Goal: Transaction & Acquisition: Purchase product/service

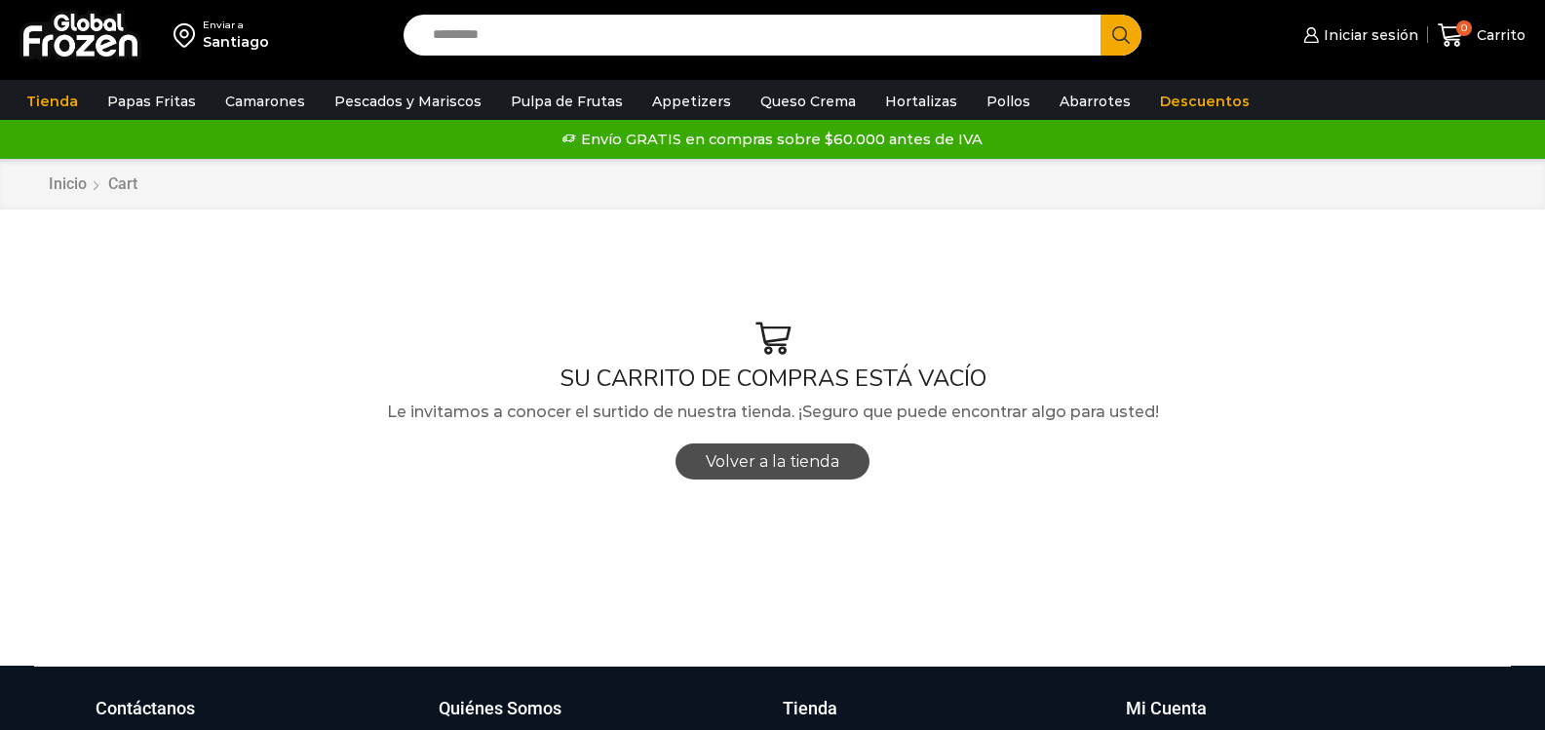
click at [752, 457] on span "Volver a la tienda" at bounding box center [773, 461] width 134 height 19
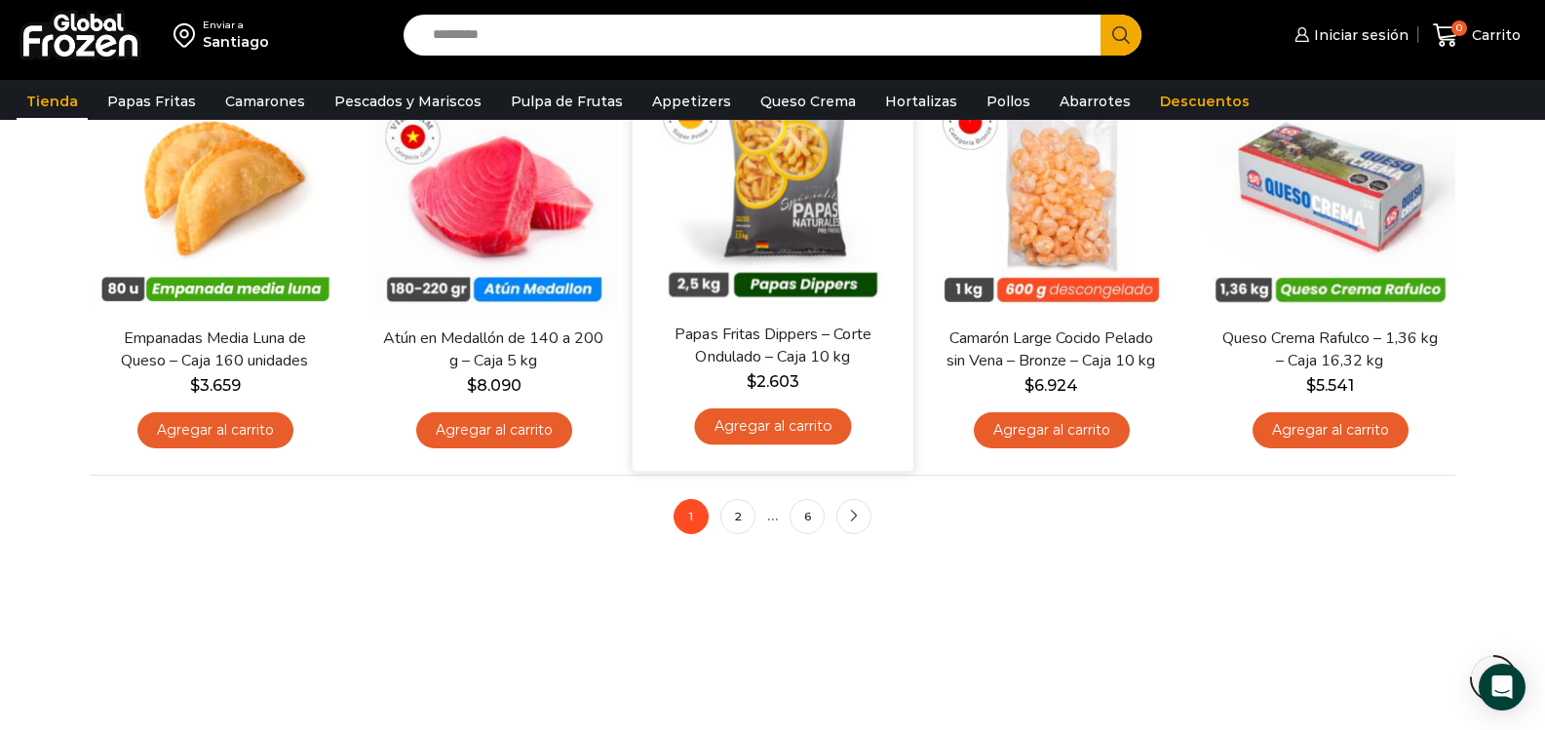
scroll to position [1560, 0]
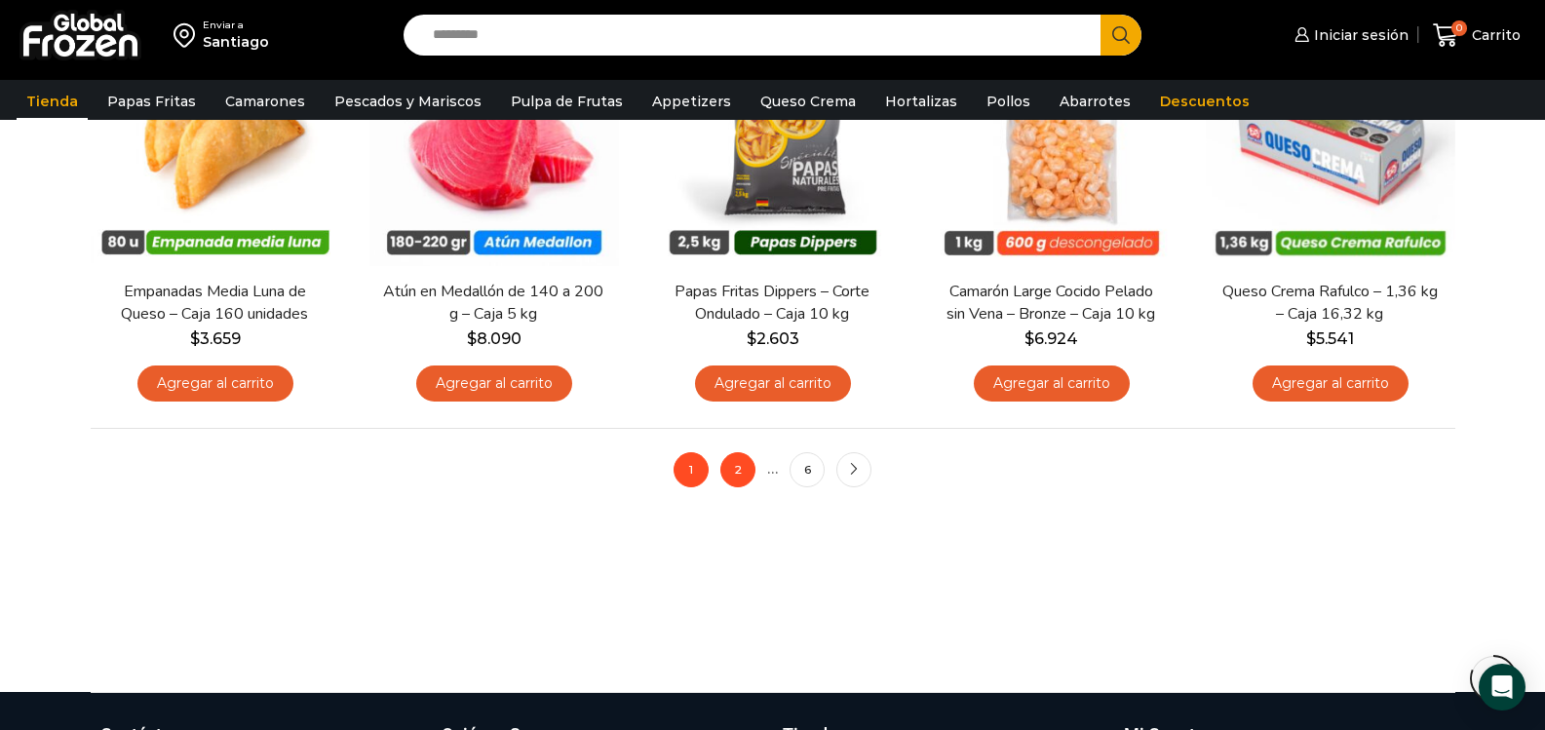
click at [743, 464] on link "2" at bounding box center [737, 469] width 35 height 35
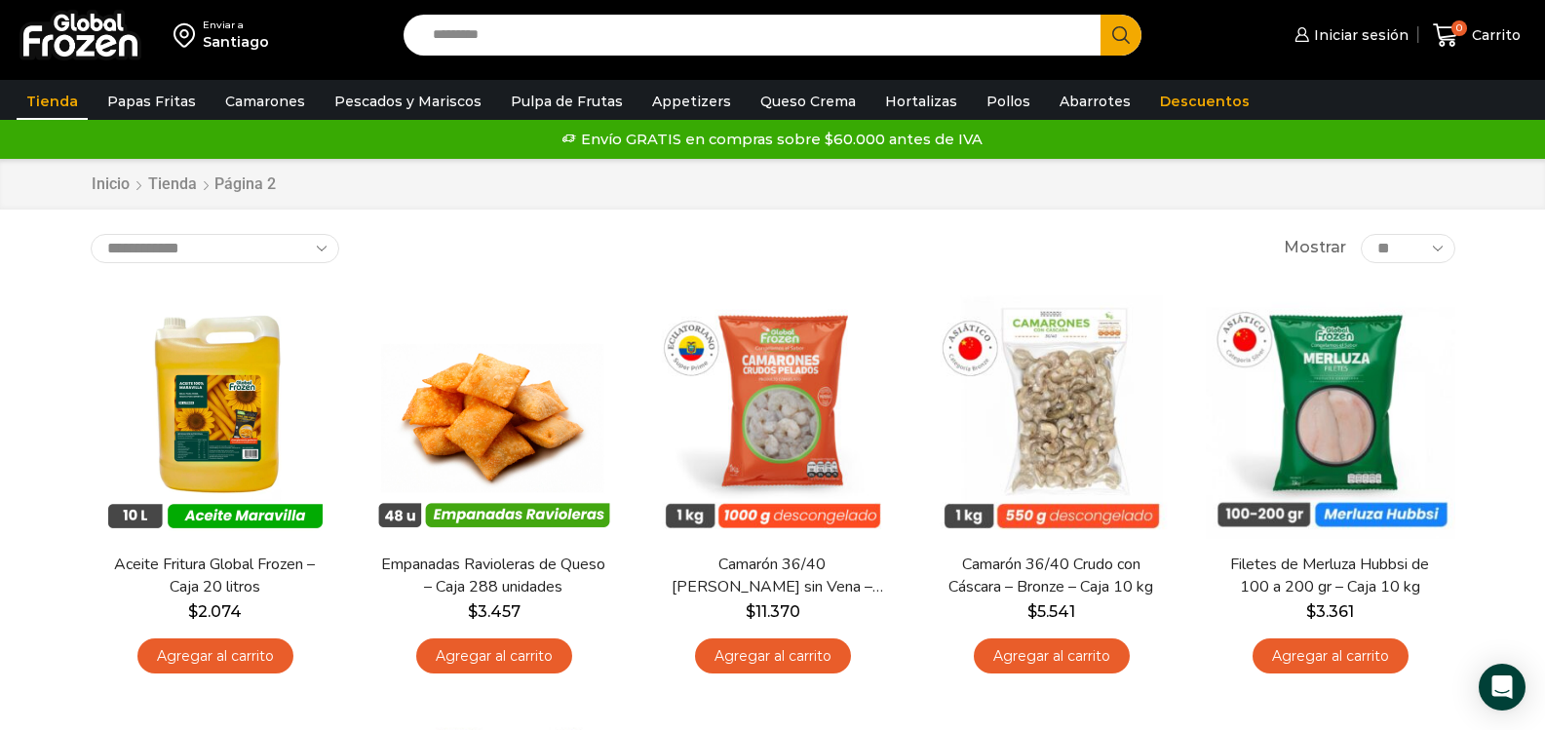
click at [606, 31] on input "Search input" at bounding box center [757, 35] width 669 height 41
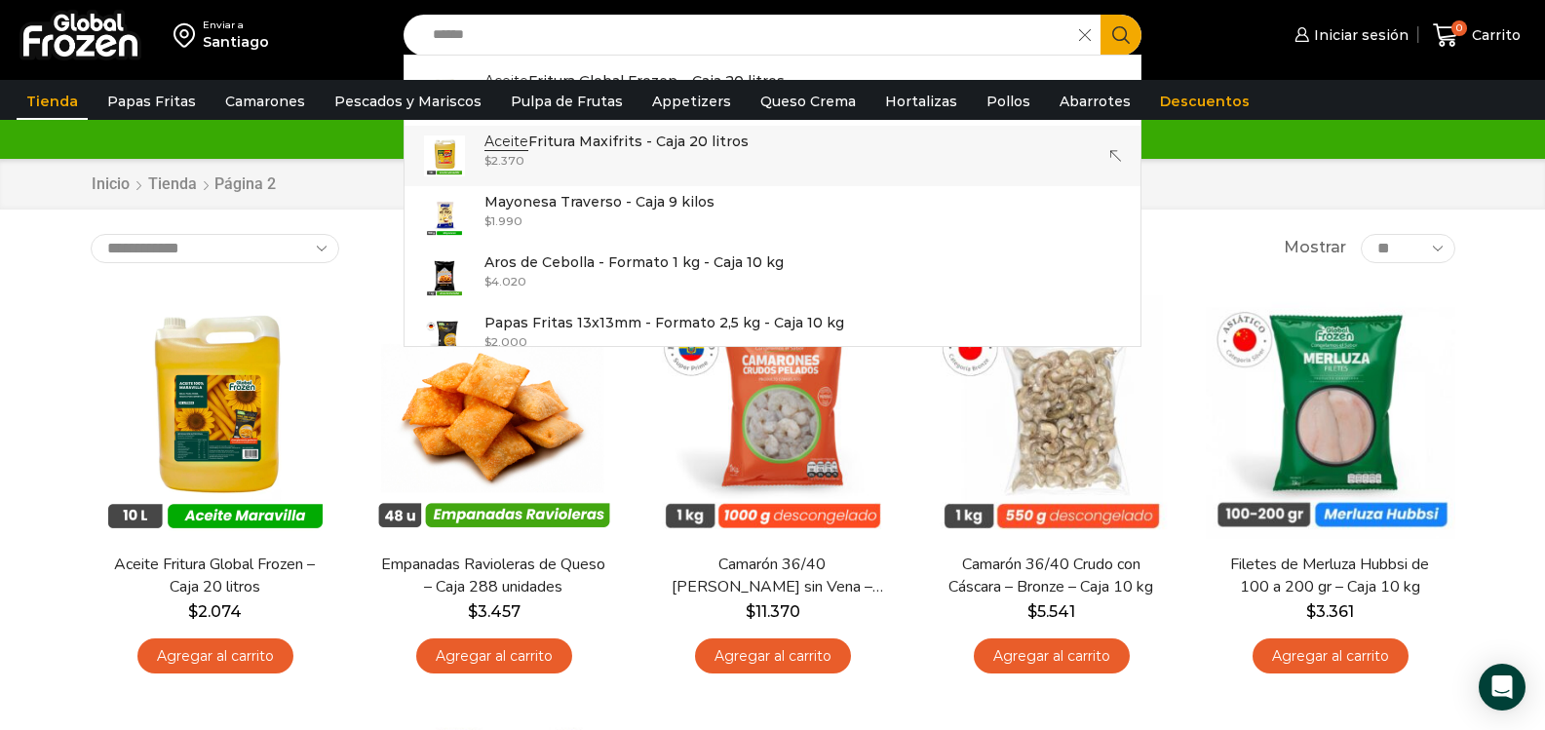
click at [579, 143] on p "Aceite Fritura Maxifrits - Caja 20 litros" at bounding box center [616, 141] width 264 height 21
type input "**********"
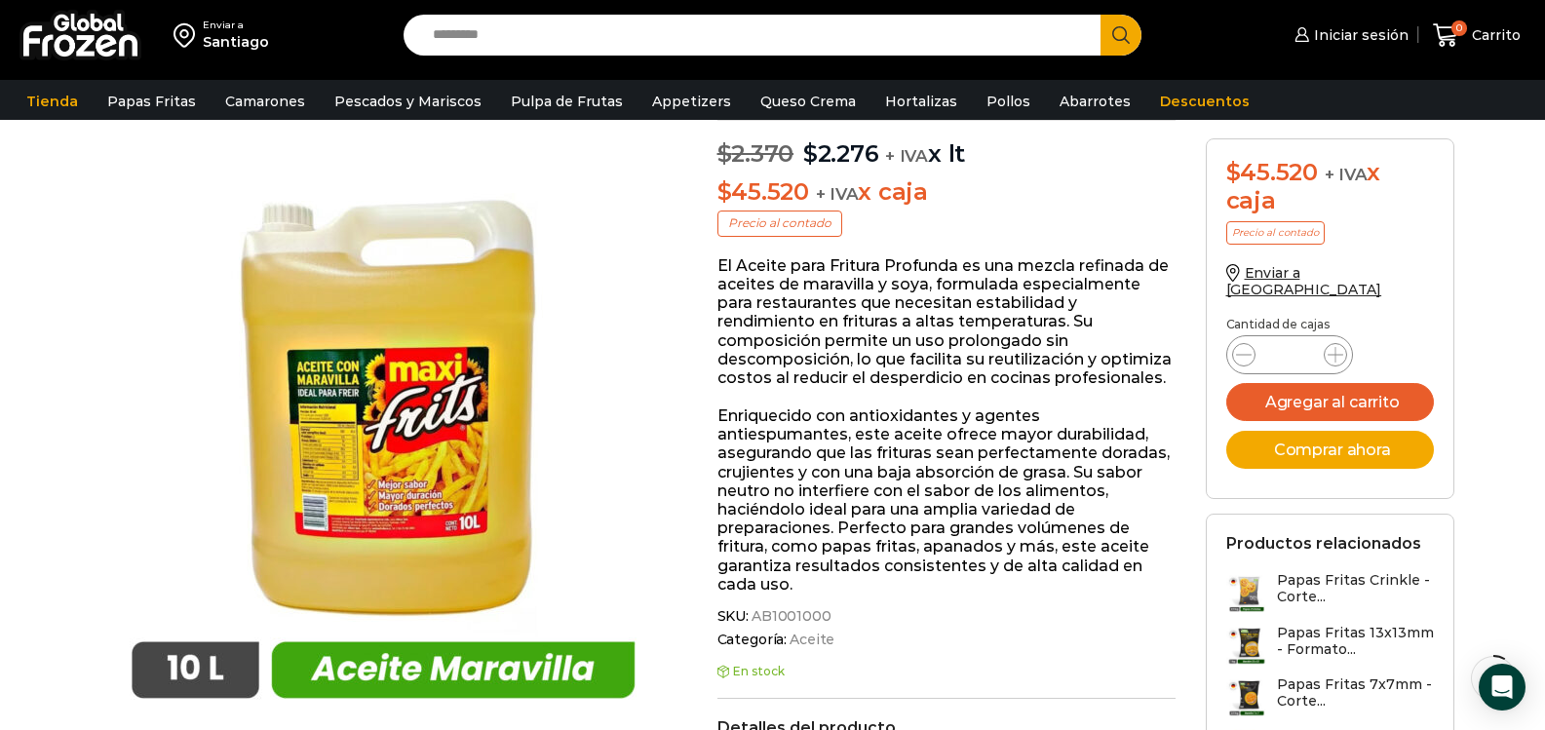
scroll to position [98, 0]
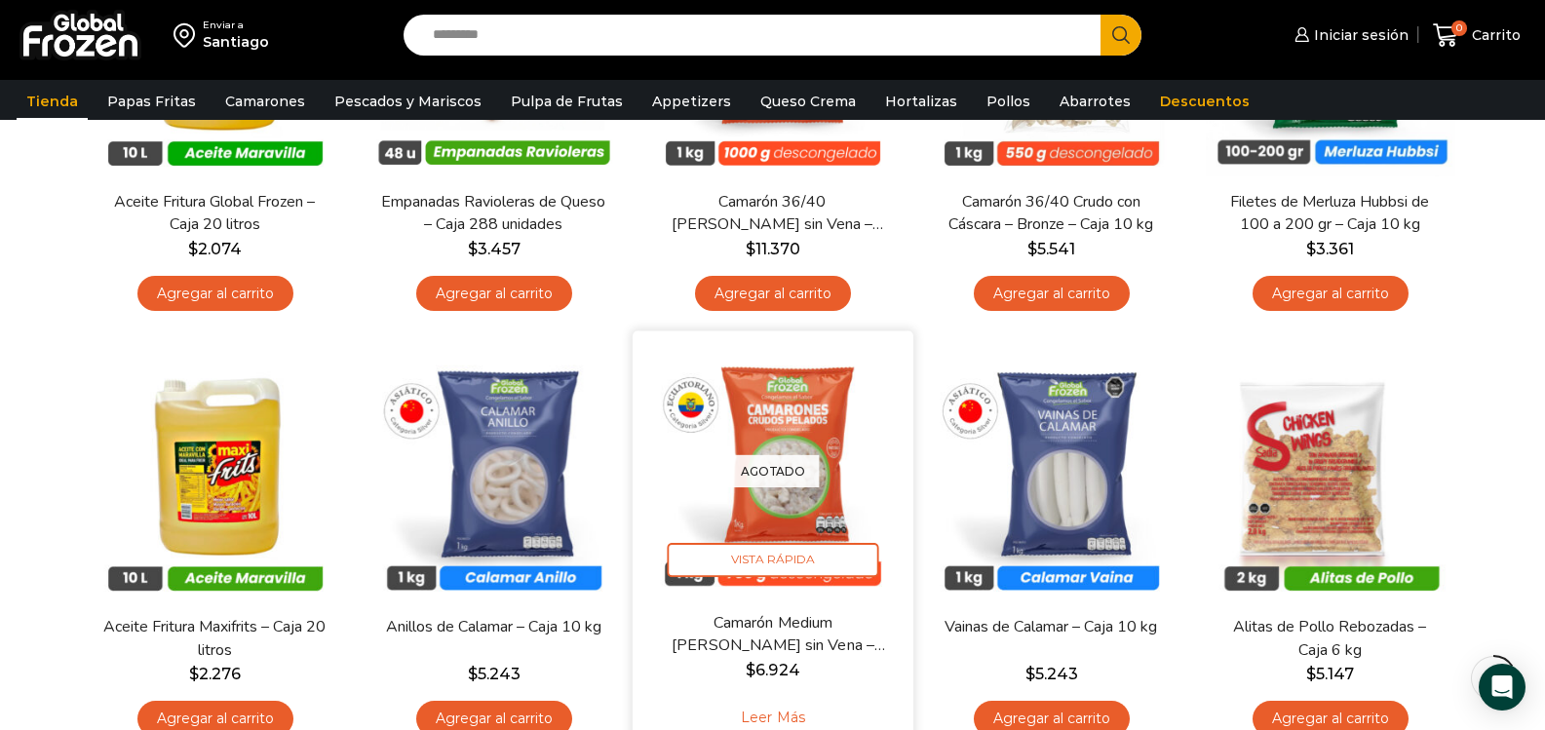
scroll to position [390, 0]
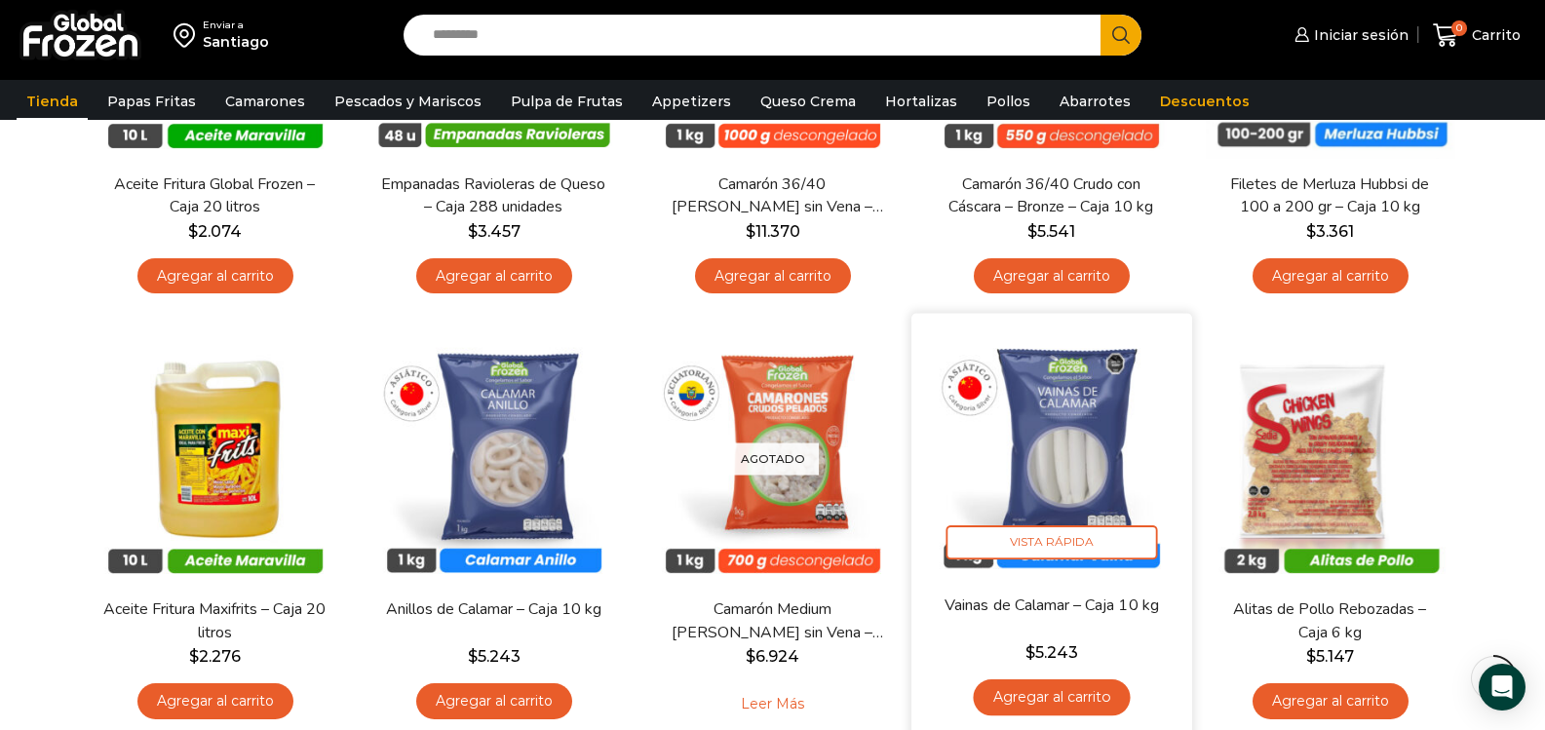
click at [1050, 692] on link "Agregar al carrito" at bounding box center [1051, 697] width 157 height 36
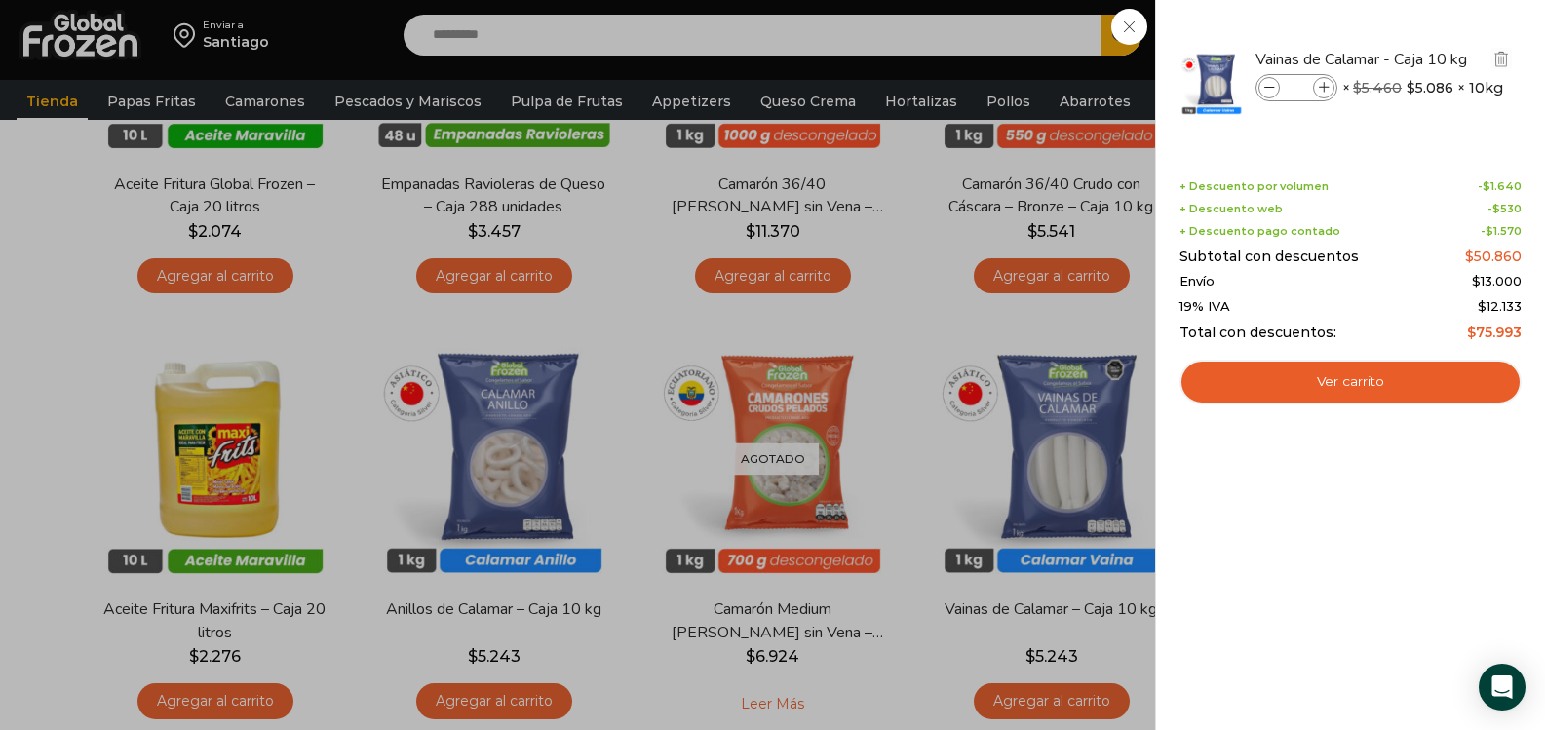
click at [1323, 87] on icon at bounding box center [1324, 88] width 11 height 11
type input "*"
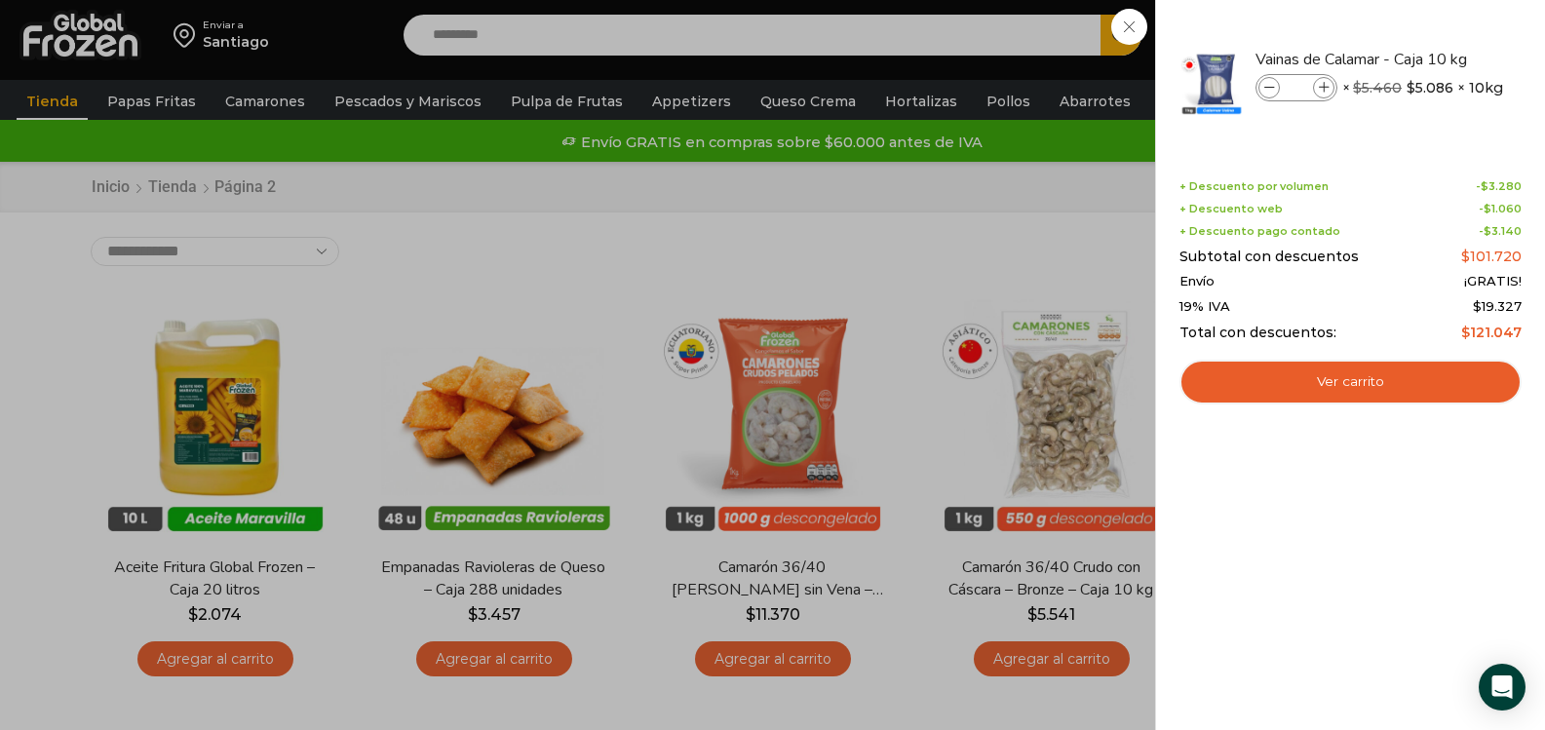
scroll to position [0, 0]
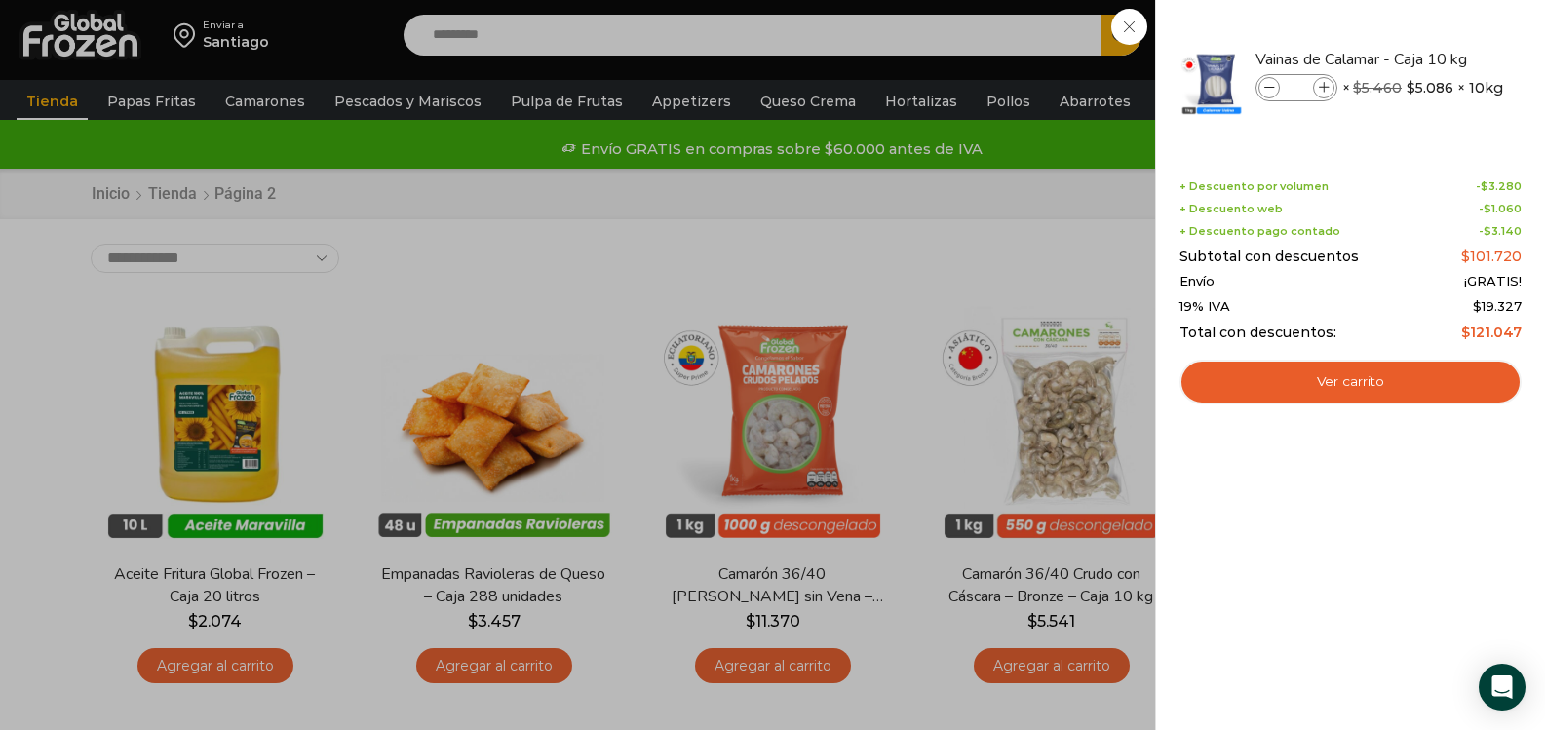
click at [1428, 58] on div "2 Carrito 2 2 Shopping Cart *" at bounding box center [1476, 36] width 97 height 46
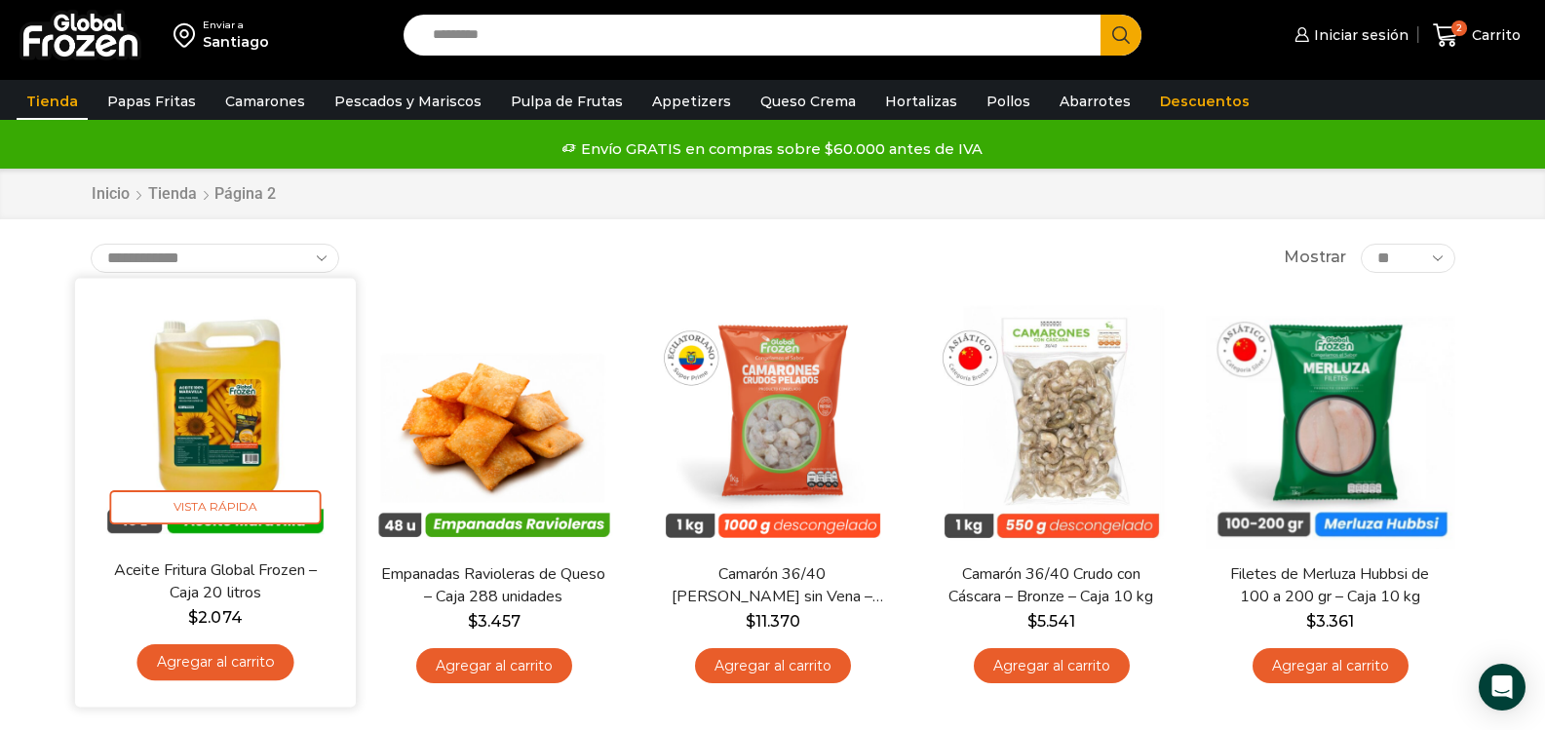
click at [205, 656] on link "Agregar al carrito" at bounding box center [214, 662] width 157 height 36
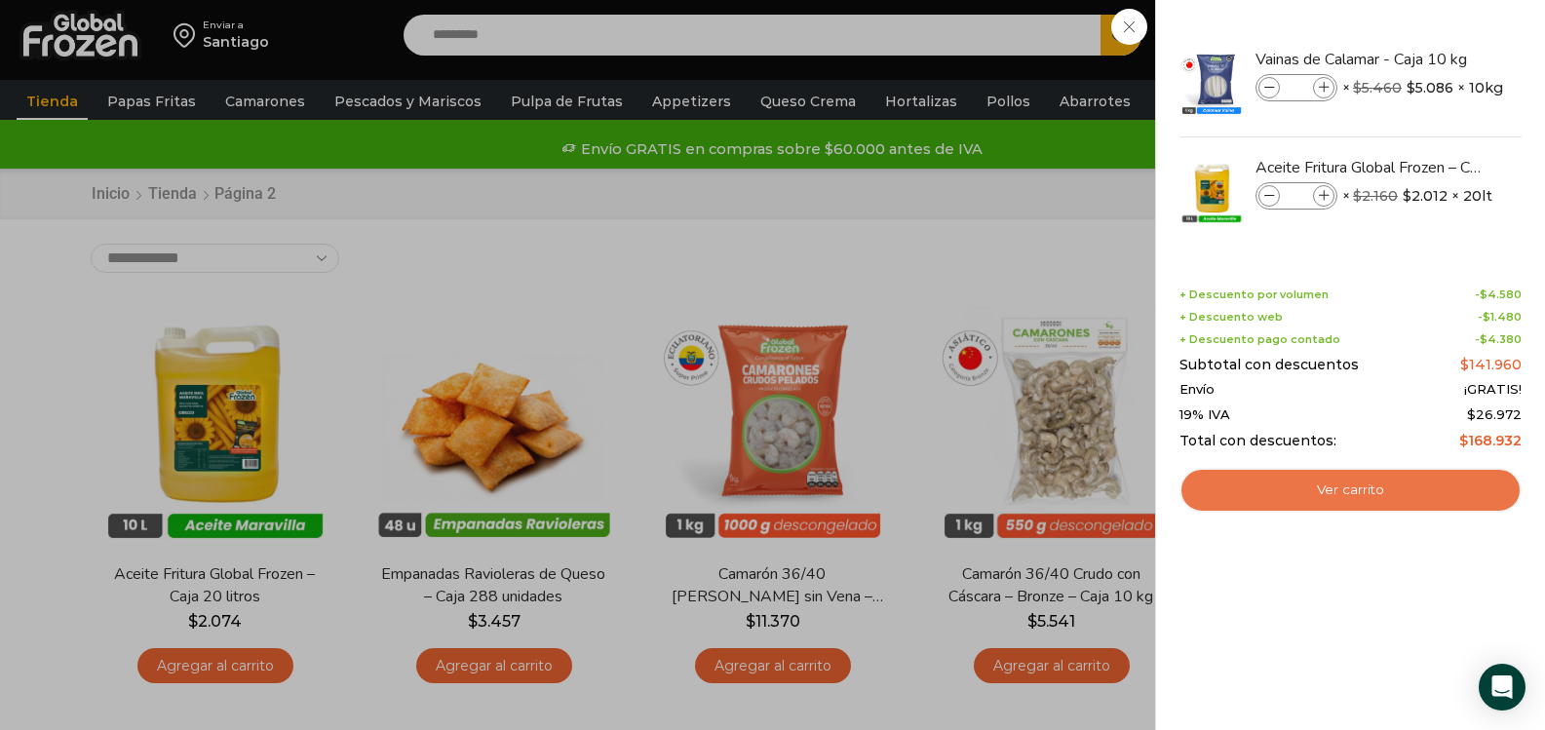
click at [1316, 498] on link "Ver carrito" at bounding box center [1350, 490] width 342 height 45
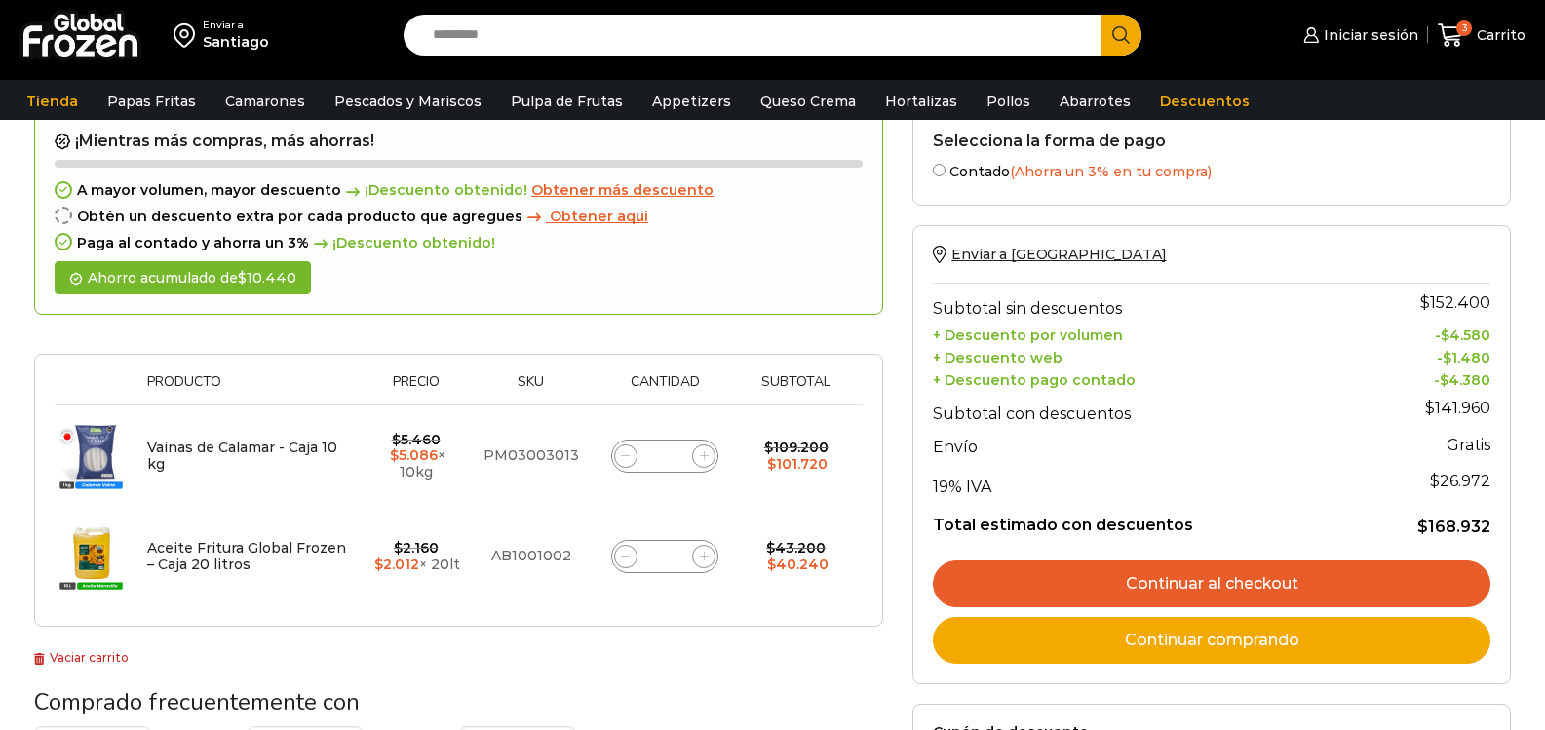
click at [1194, 573] on link "Continuar al checkout" at bounding box center [1212, 583] width 558 height 47
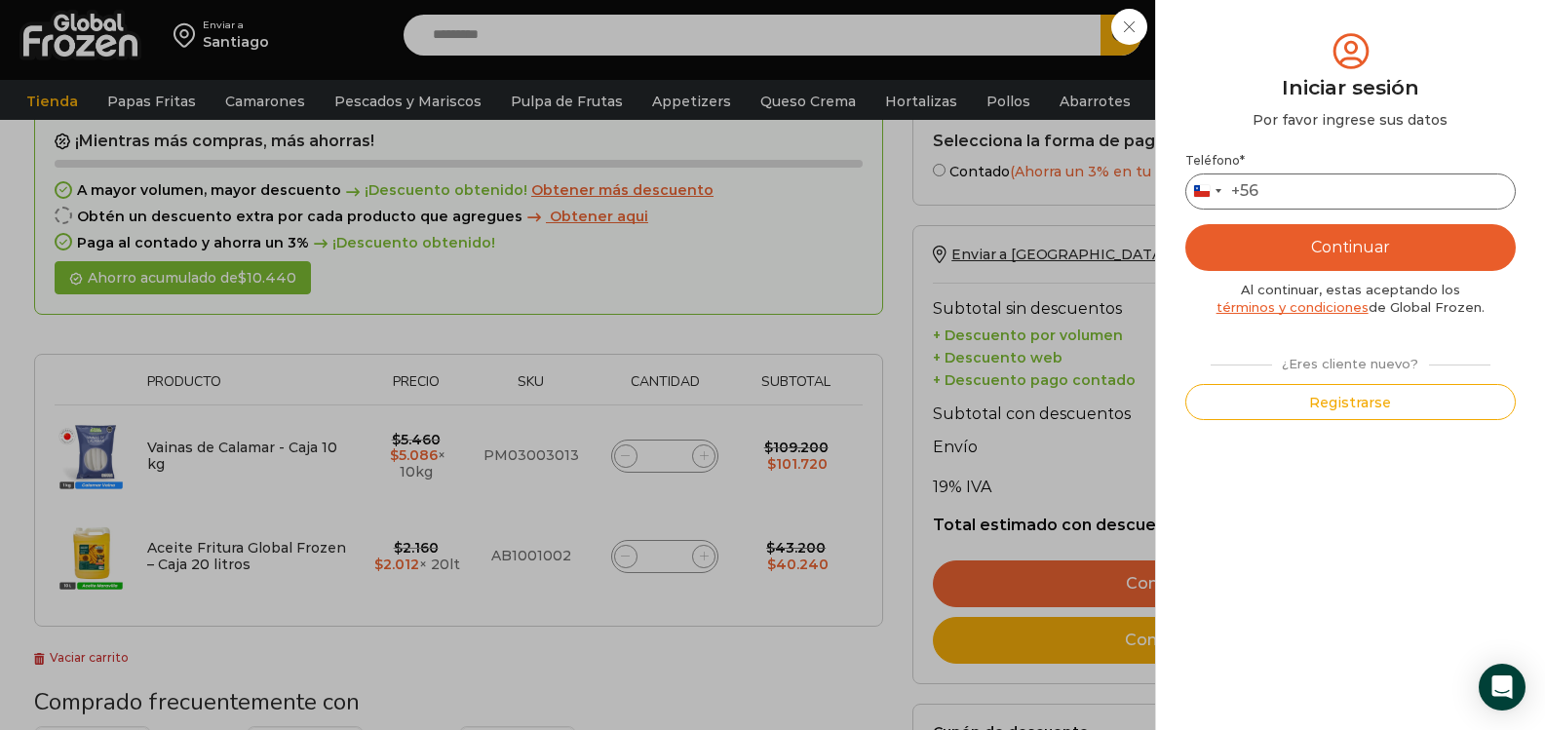
click at [1291, 186] on input "Teléfono *" at bounding box center [1350, 191] width 330 height 36
click at [1329, 256] on button "Continuar" at bounding box center [1350, 247] width 330 height 47
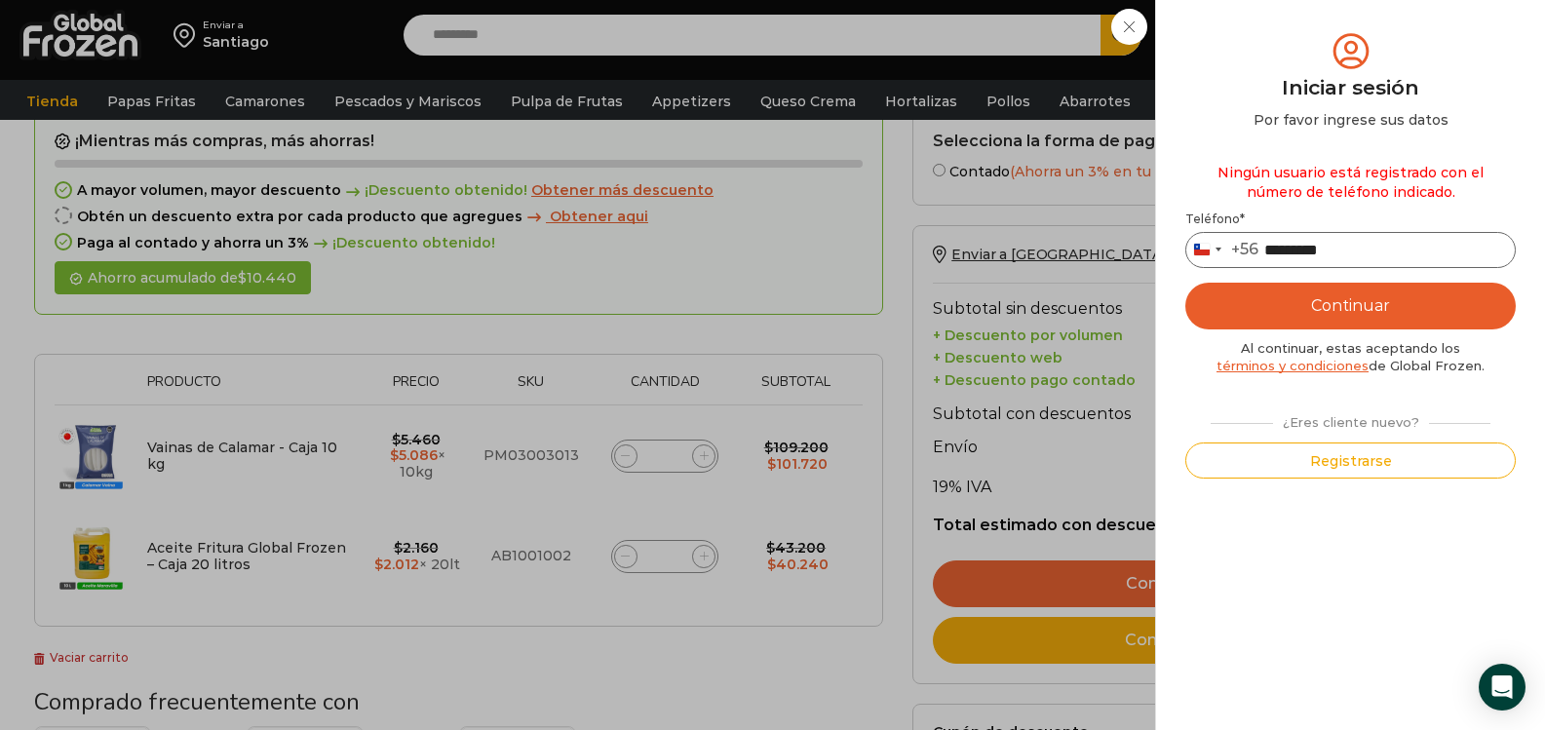
click at [1347, 244] on input "*********" at bounding box center [1350, 250] width 330 height 36
type input "*"
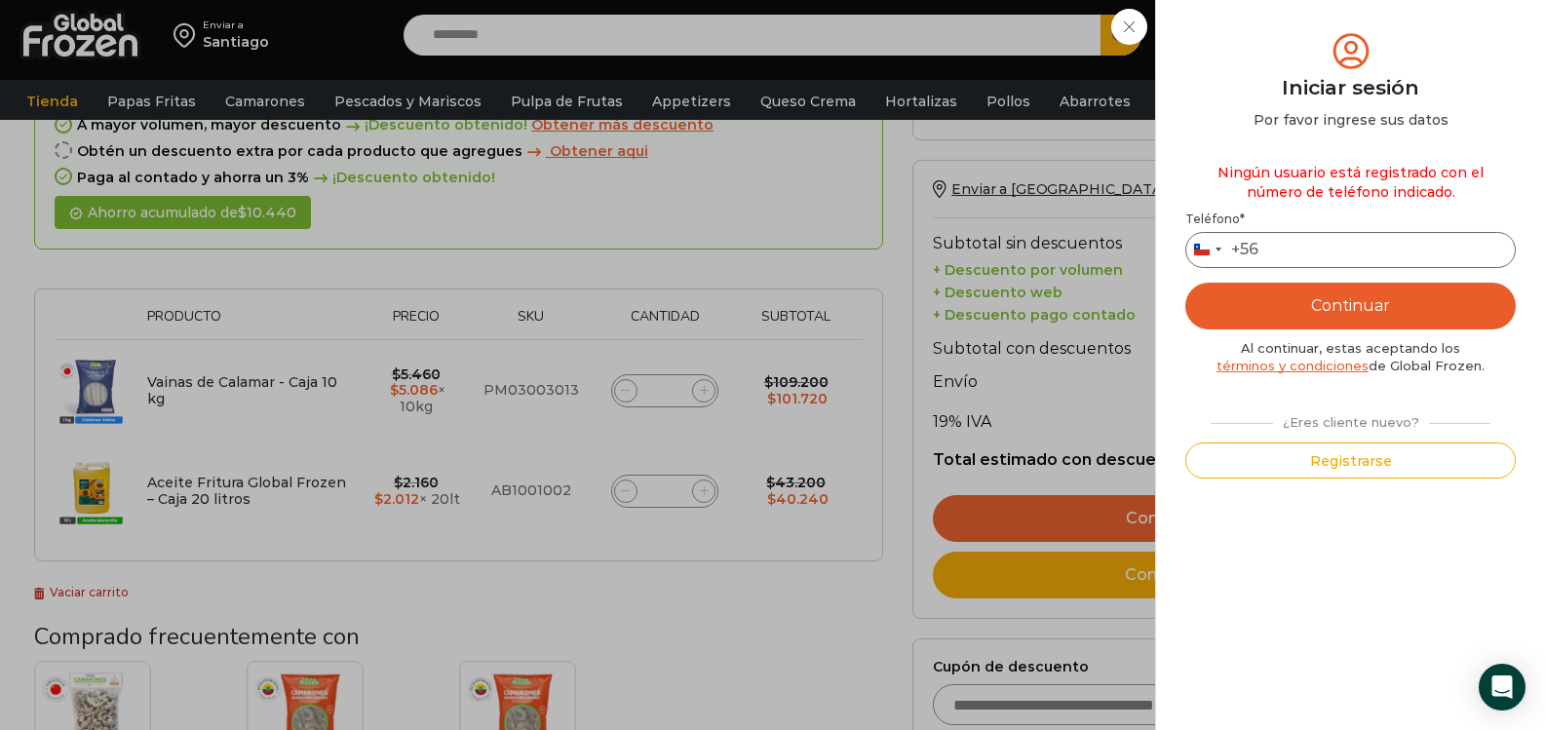
scroll to position [195, 0]
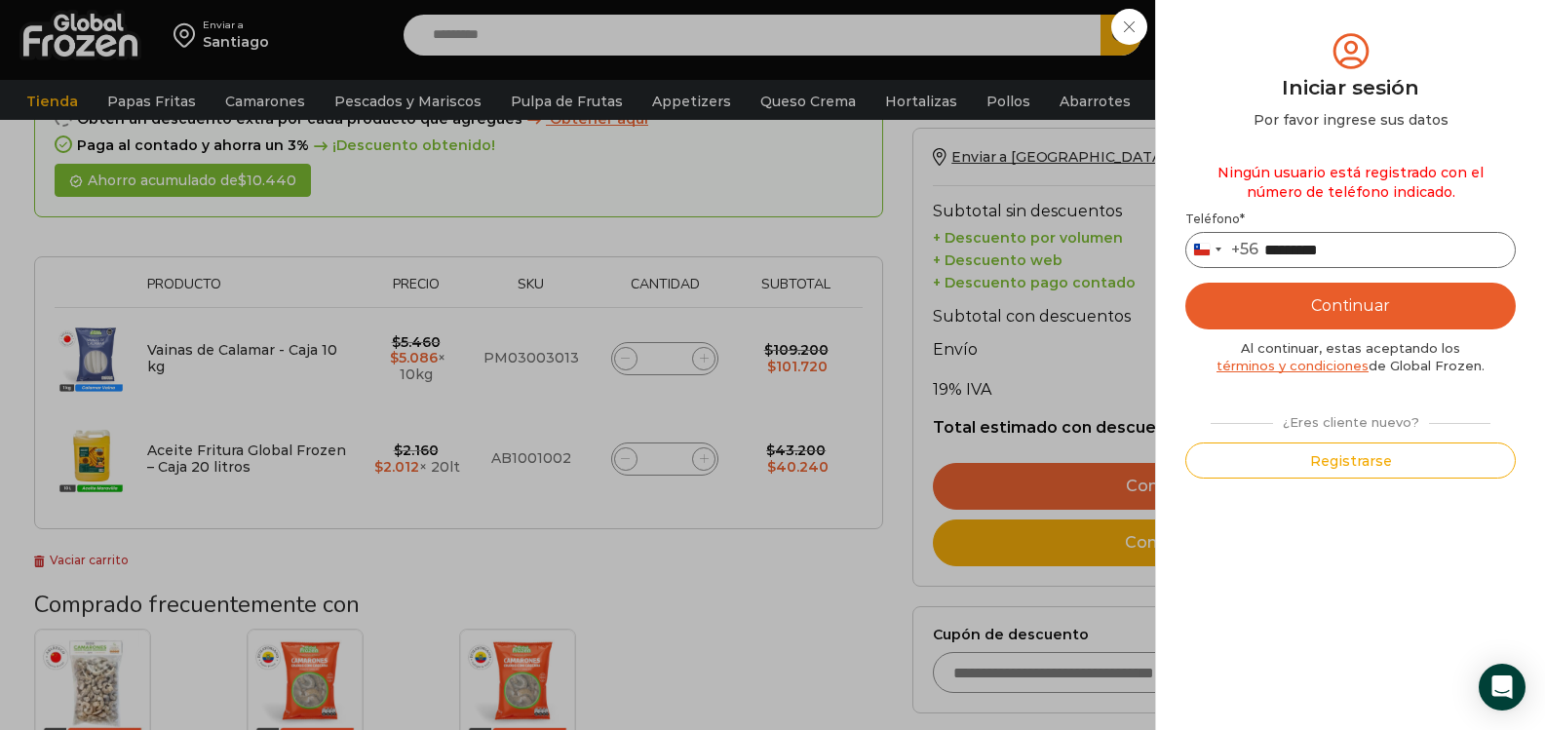
type input "*********"
click at [1409, 276] on div "Ningún usuario está registrado con el número de teléfono indicado. Teléfono * C…" at bounding box center [1350, 316] width 330 height 326
click at [1371, 298] on button "Continuar" at bounding box center [1350, 306] width 330 height 47
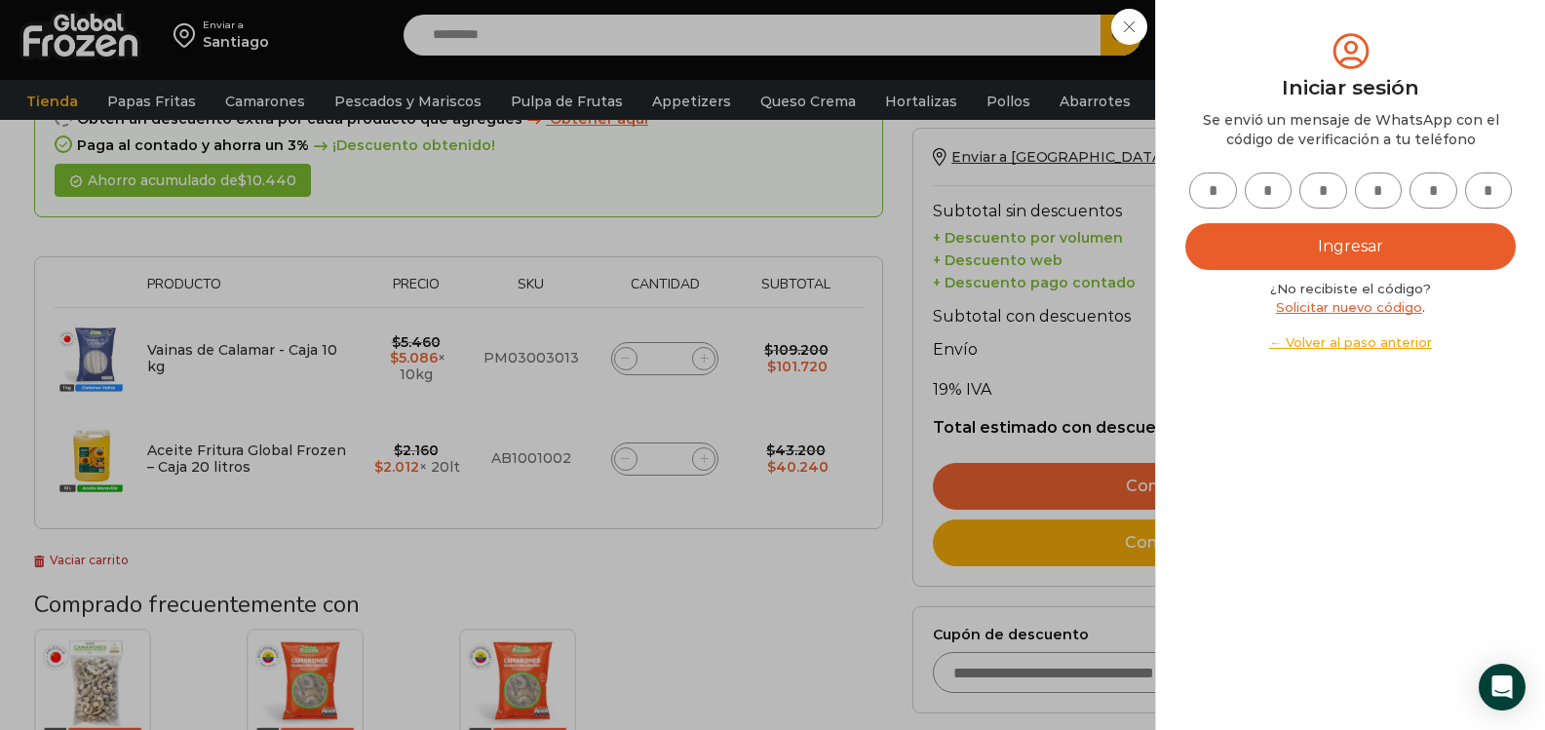
drag, startPoint x: 1216, startPoint y: 203, endPoint x: 1204, endPoint y: 210, distance: 14.4
click at [1214, 204] on input "text" at bounding box center [1213, 191] width 48 height 36
type input "*"
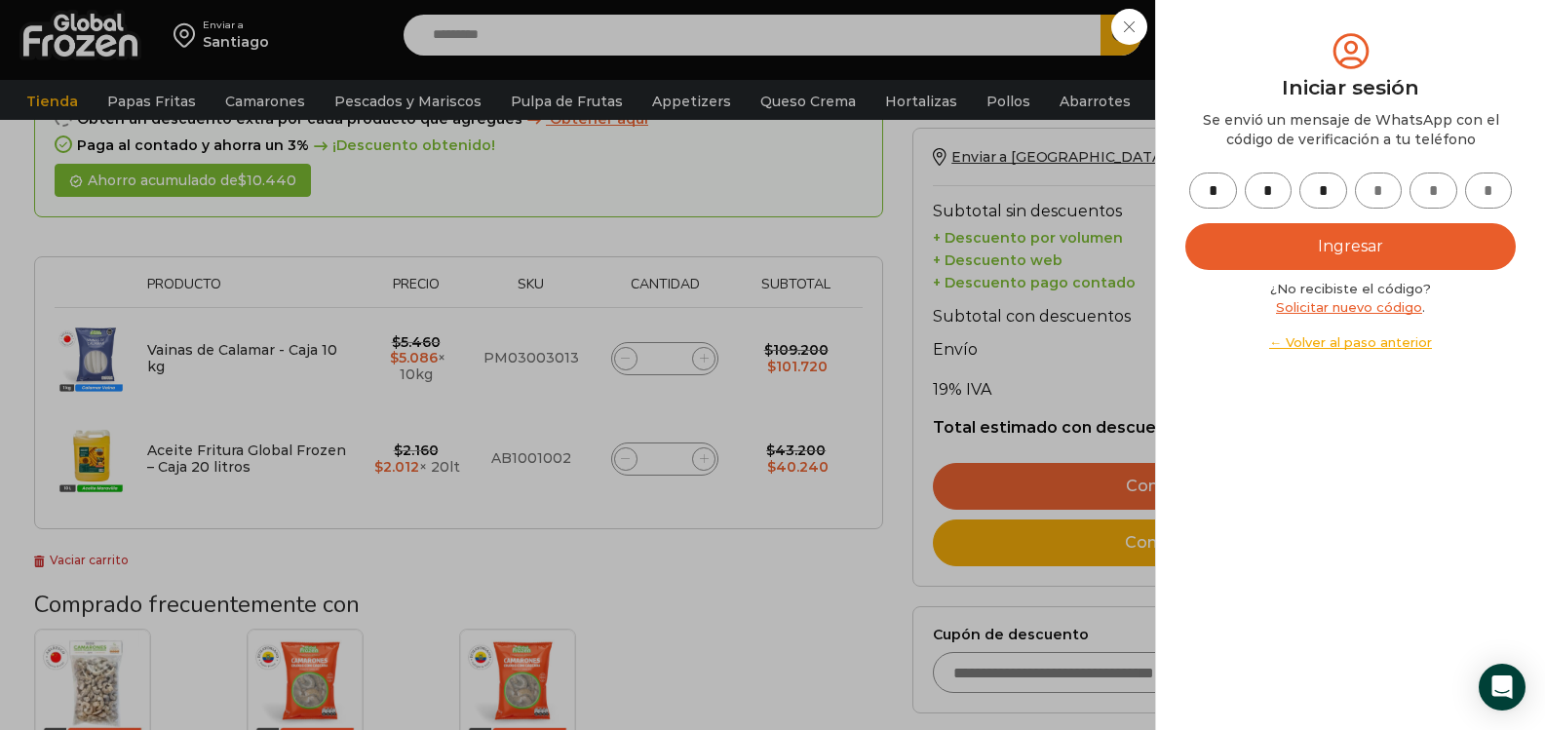
type input "*"
click at [1331, 241] on button "Ingresar" at bounding box center [1350, 246] width 330 height 47
click at [1324, 250] on button "Ingresar" at bounding box center [1350, 246] width 330 height 47
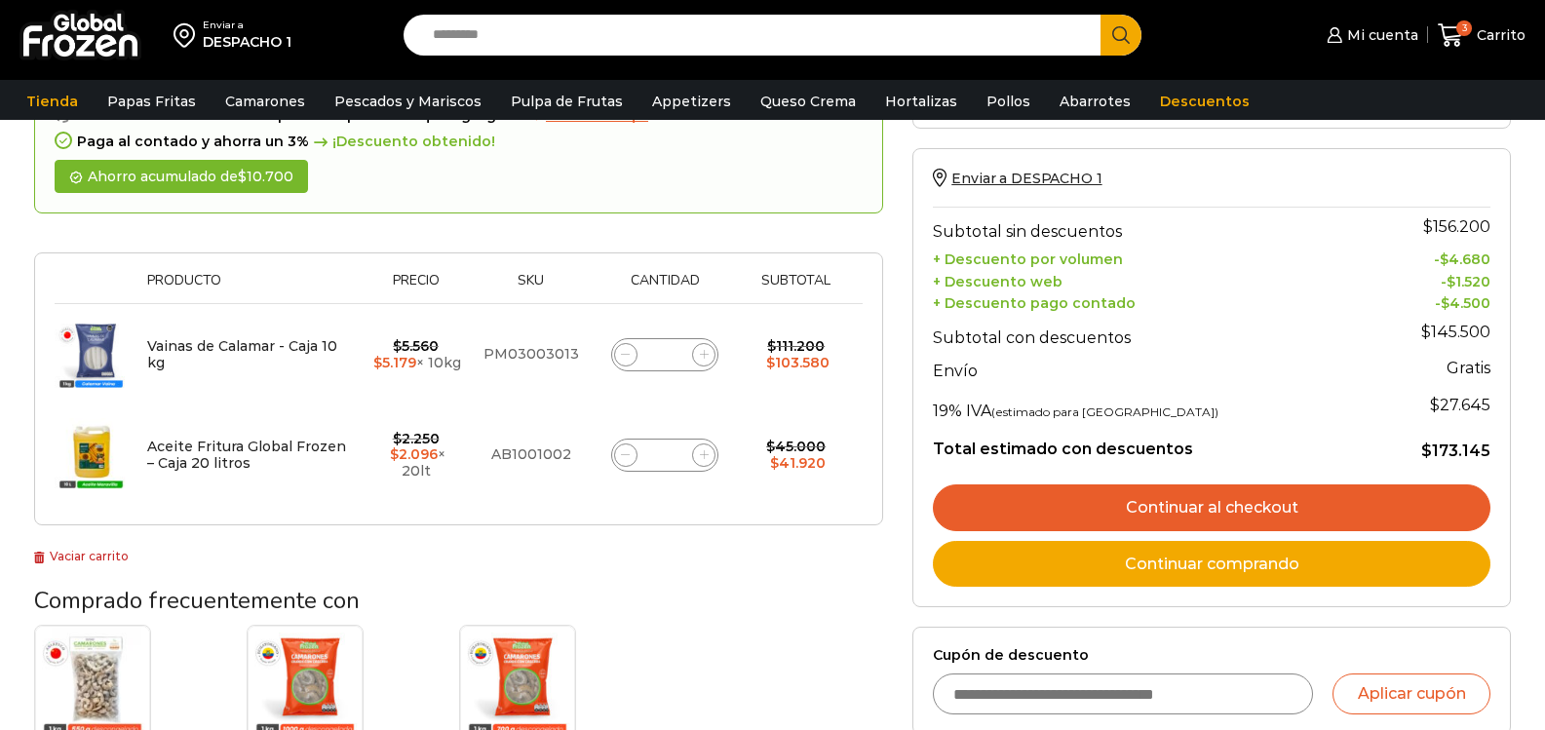
scroll to position [283, 0]
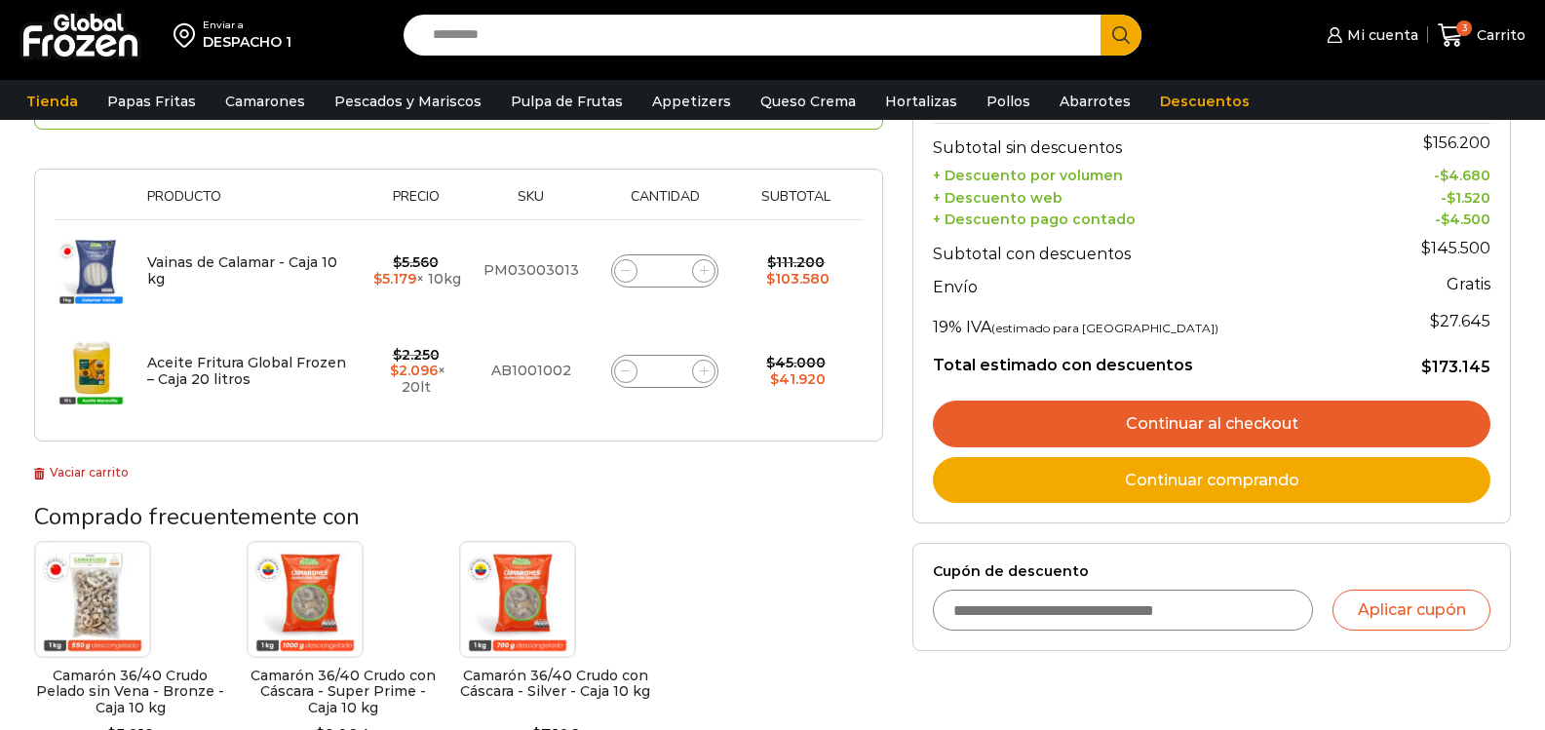
click at [1191, 427] on link "Continuar al checkout" at bounding box center [1212, 424] width 558 height 47
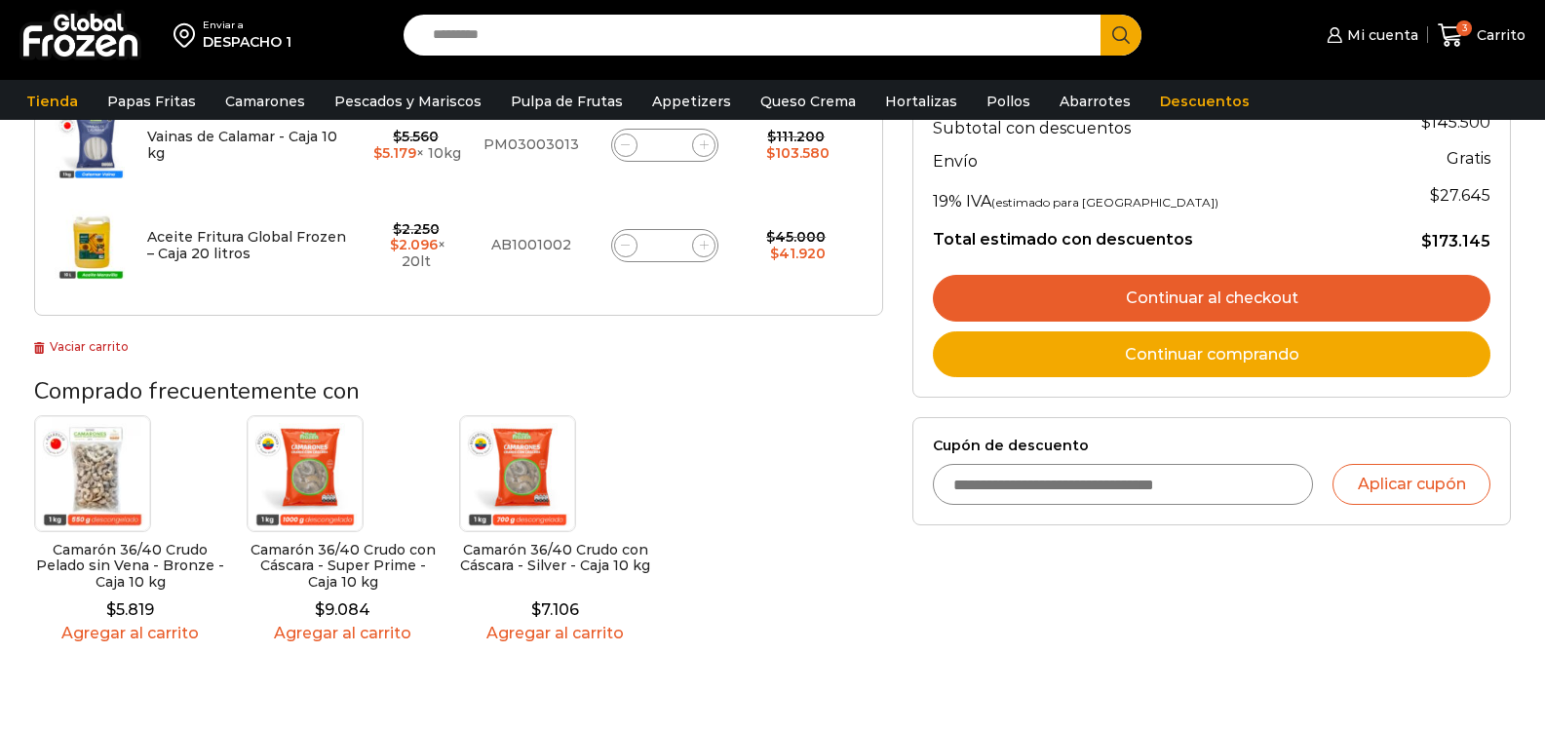
scroll to position [380, 0]
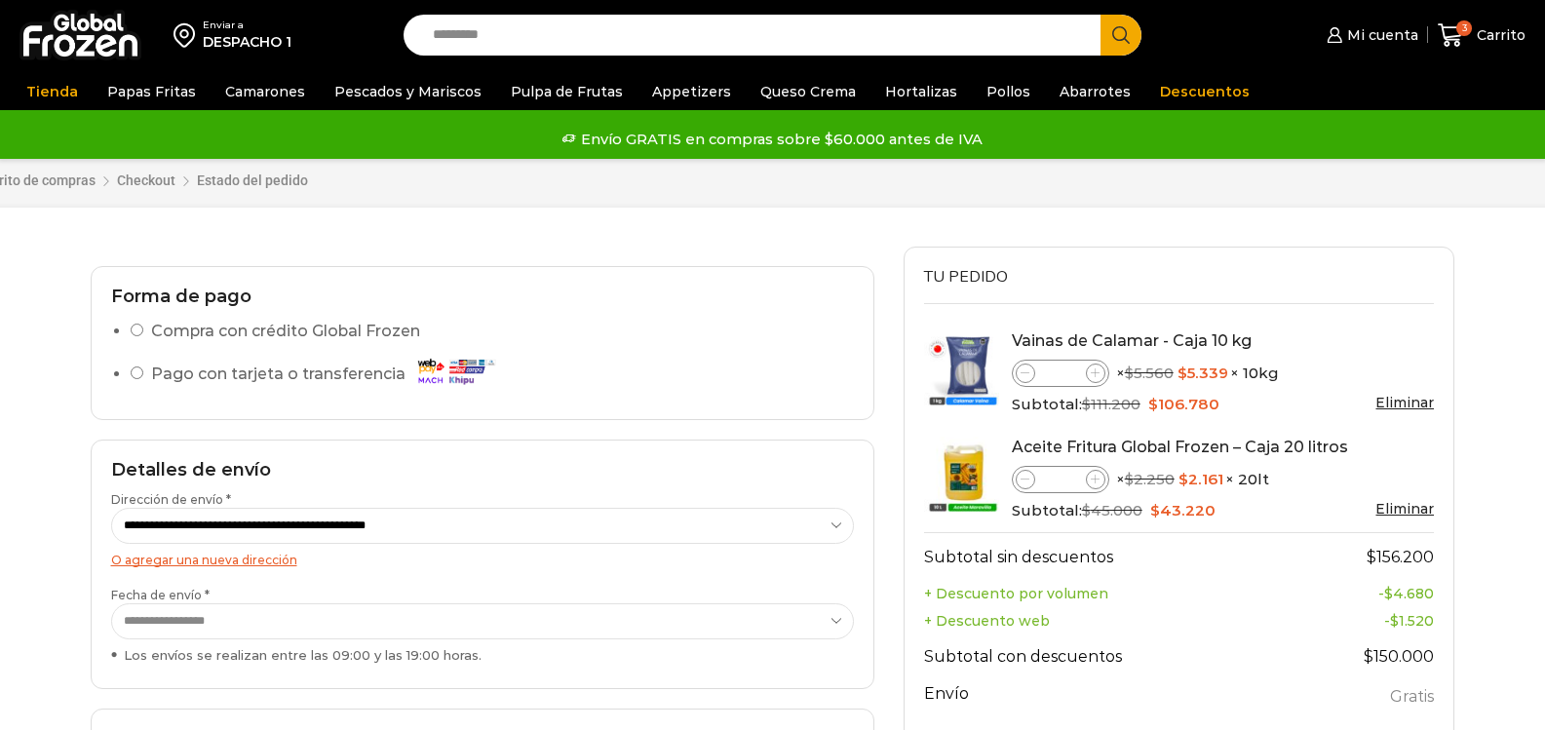
scroll to position [97, 0]
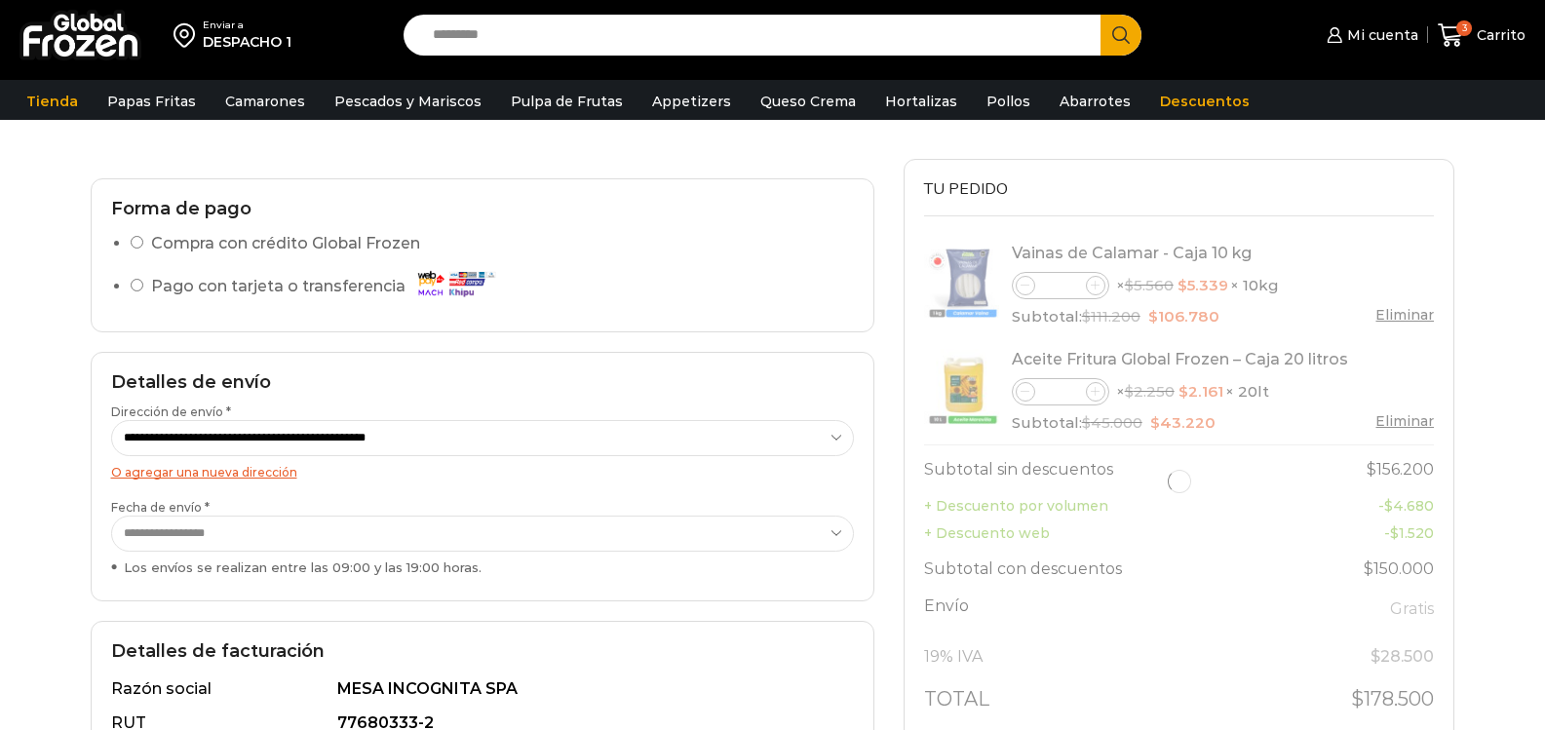
select select "*"
click at [832, 535] on select "**********" at bounding box center [482, 534] width 743 height 36
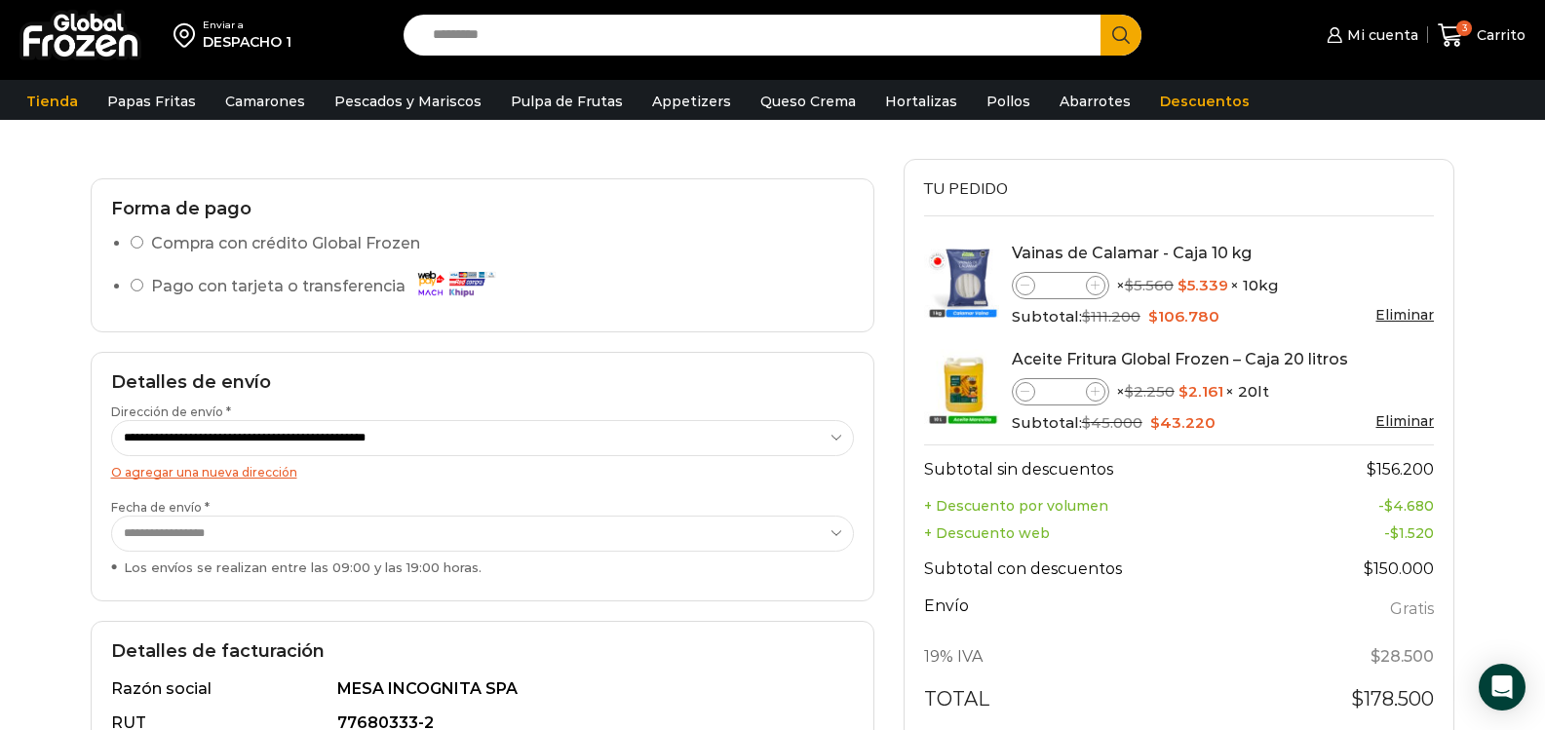
drag, startPoint x: 745, startPoint y: 530, endPoint x: 734, endPoint y: 531, distance: 10.8
click at [743, 531] on select "**********" at bounding box center [482, 534] width 743 height 36
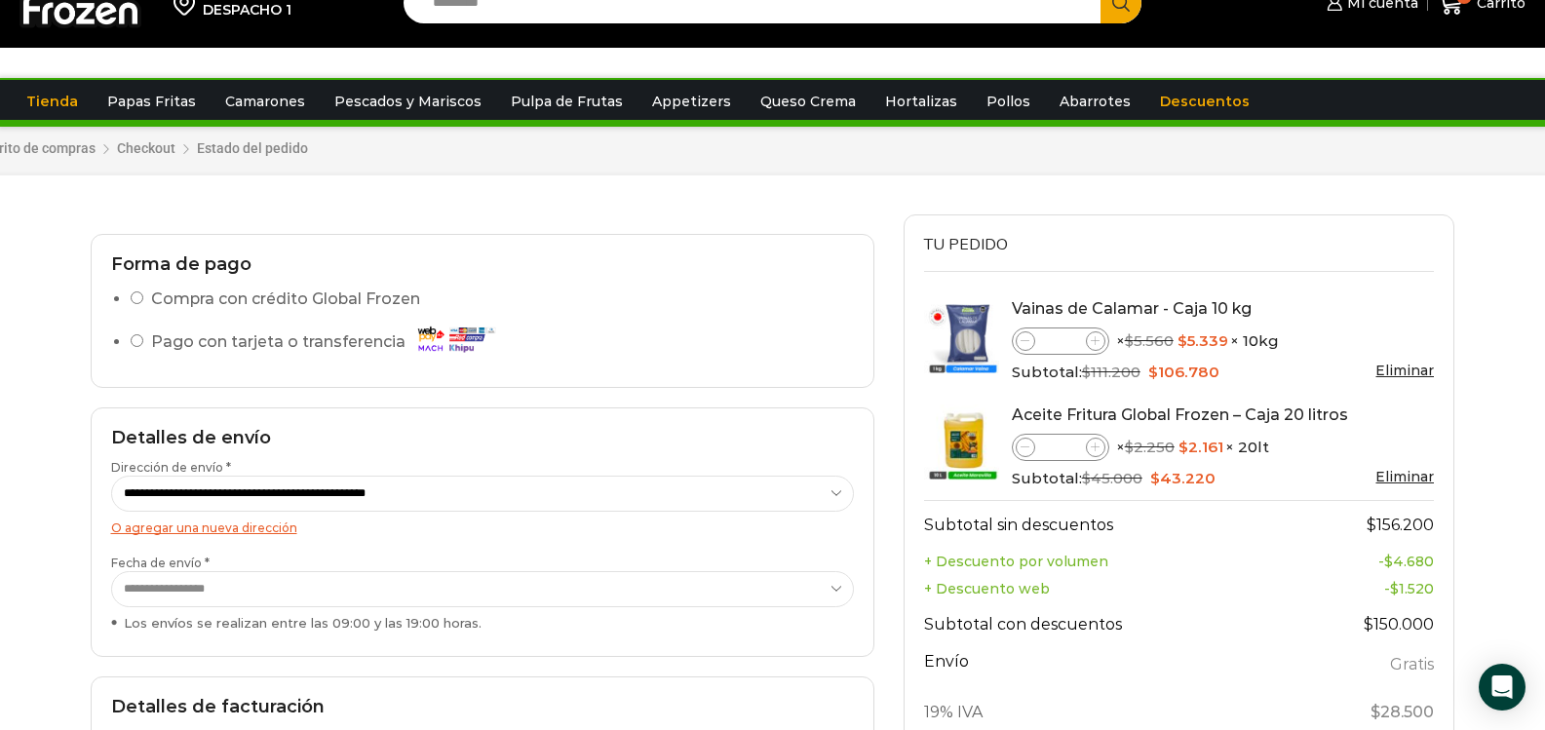
scroll to position [0, 0]
